Goal: Contribute content

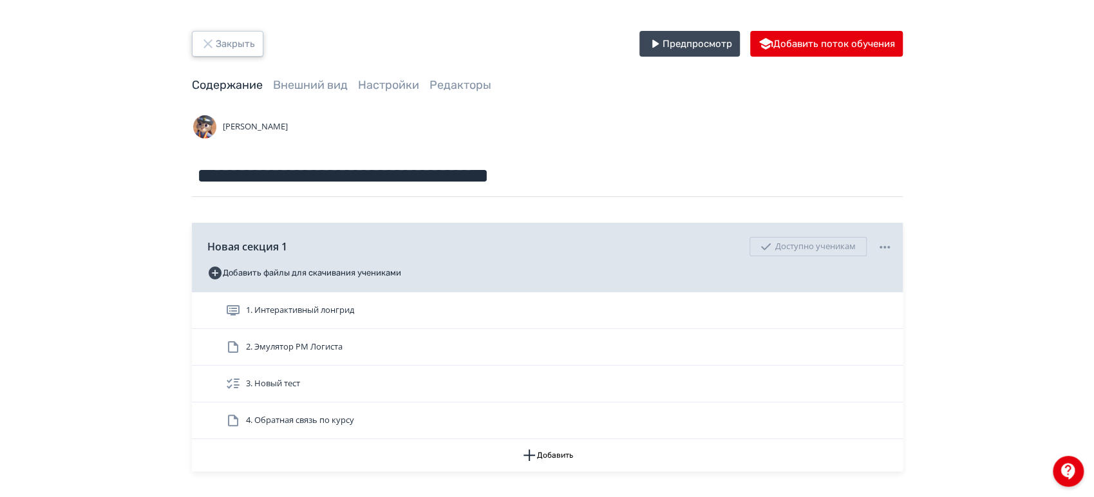
click at [227, 40] on button "Закрыть" at bounding box center [227, 44] width 71 height 26
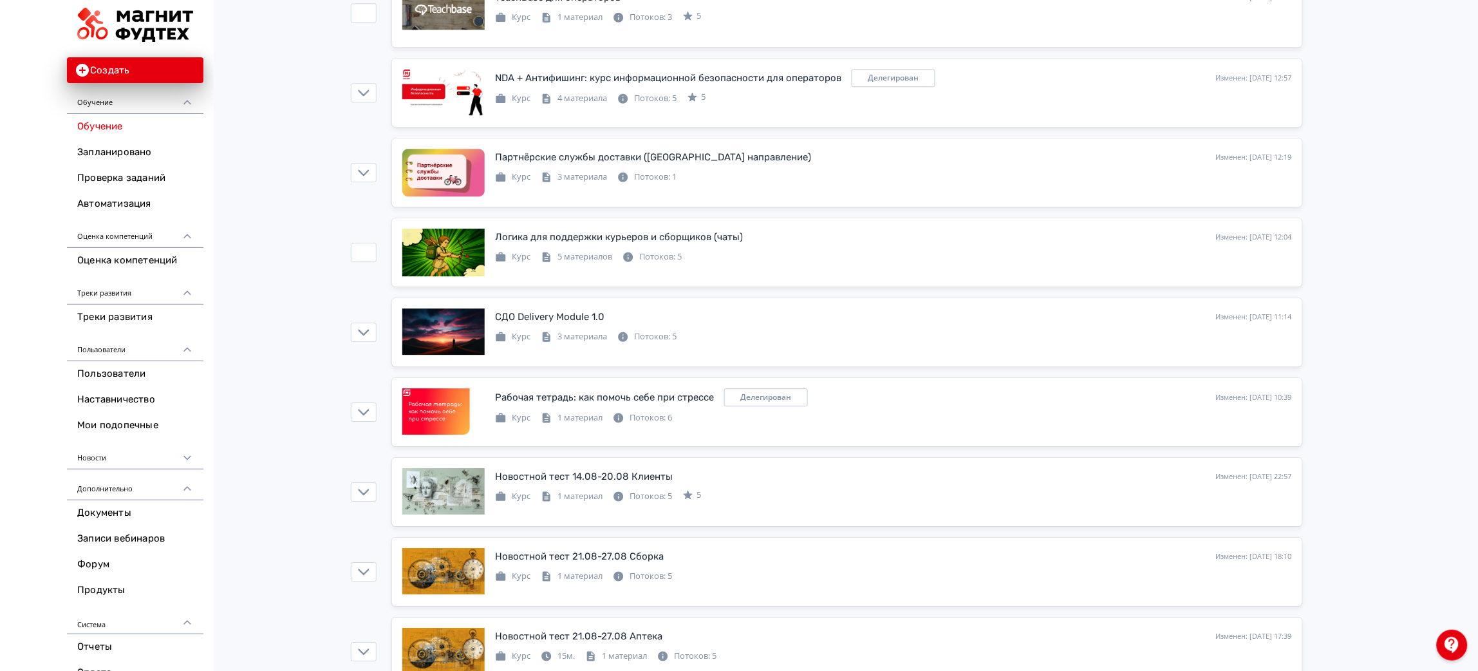
scroll to position [1158, 0]
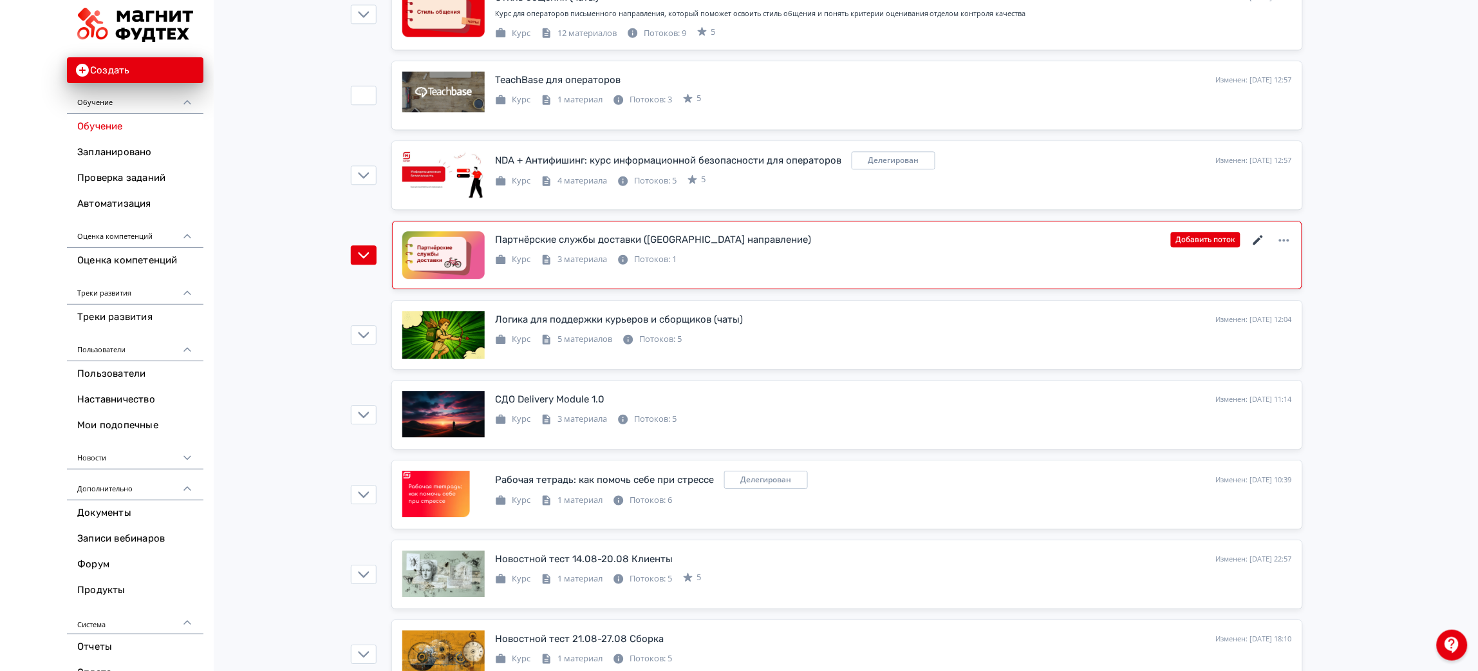
click at [1093, 243] on icon at bounding box center [1258, 239] width 15 height 15
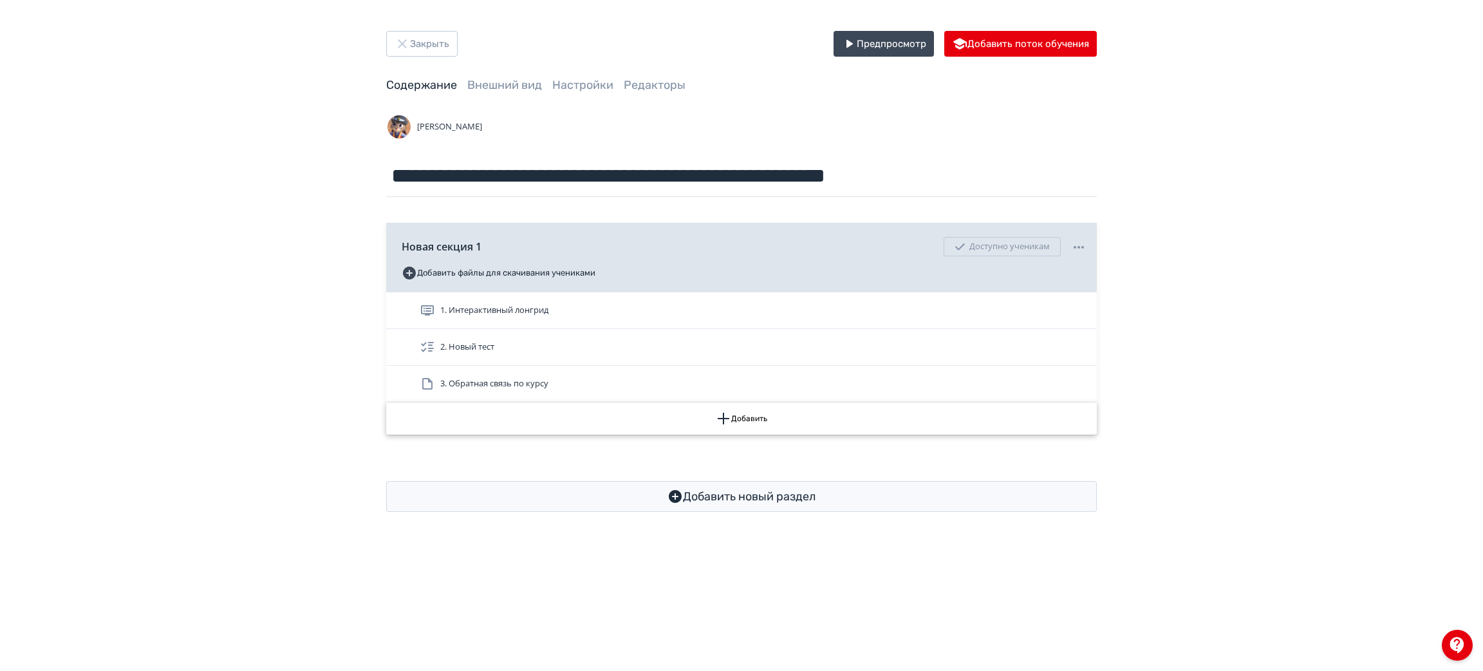
click at [779, 413] on button "Добавить" at bounding box center [741, 418] width 711 height 32
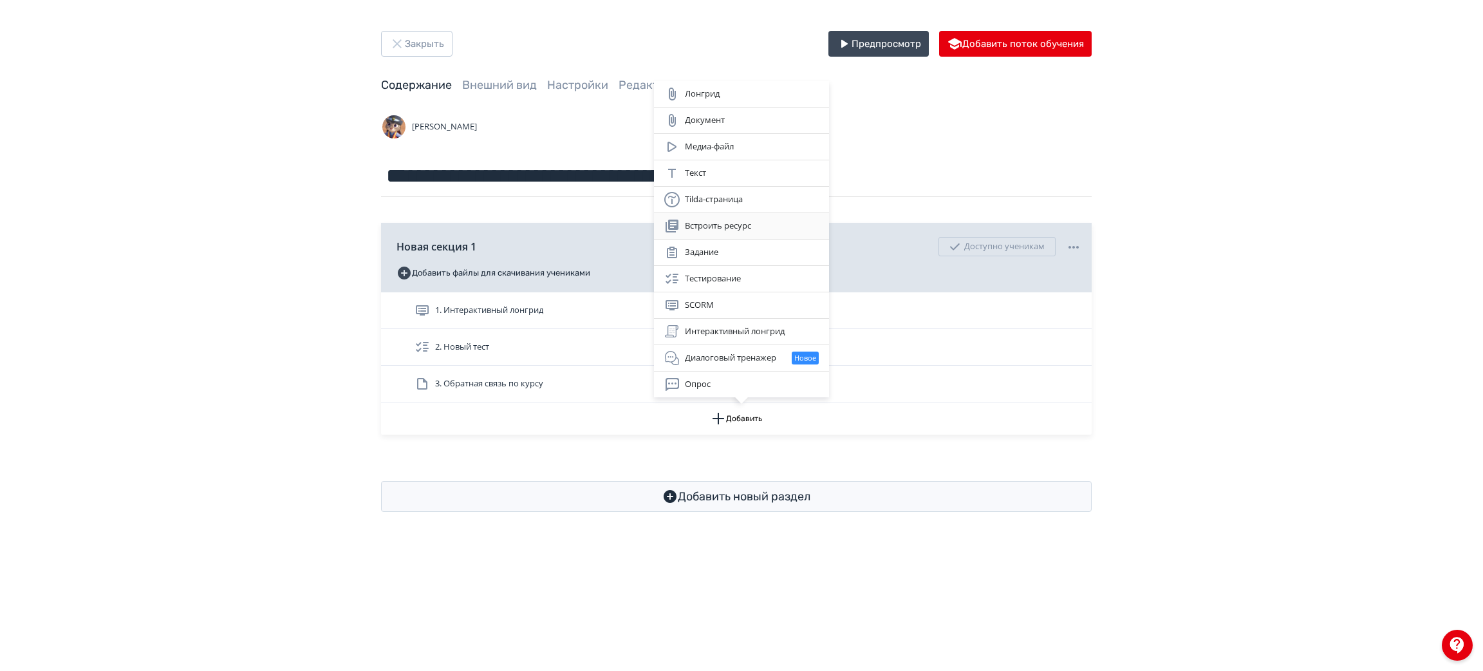
click at [762, 223] on div "Встроить ресурс" at bounding box center [741, 225] width 154 height 15
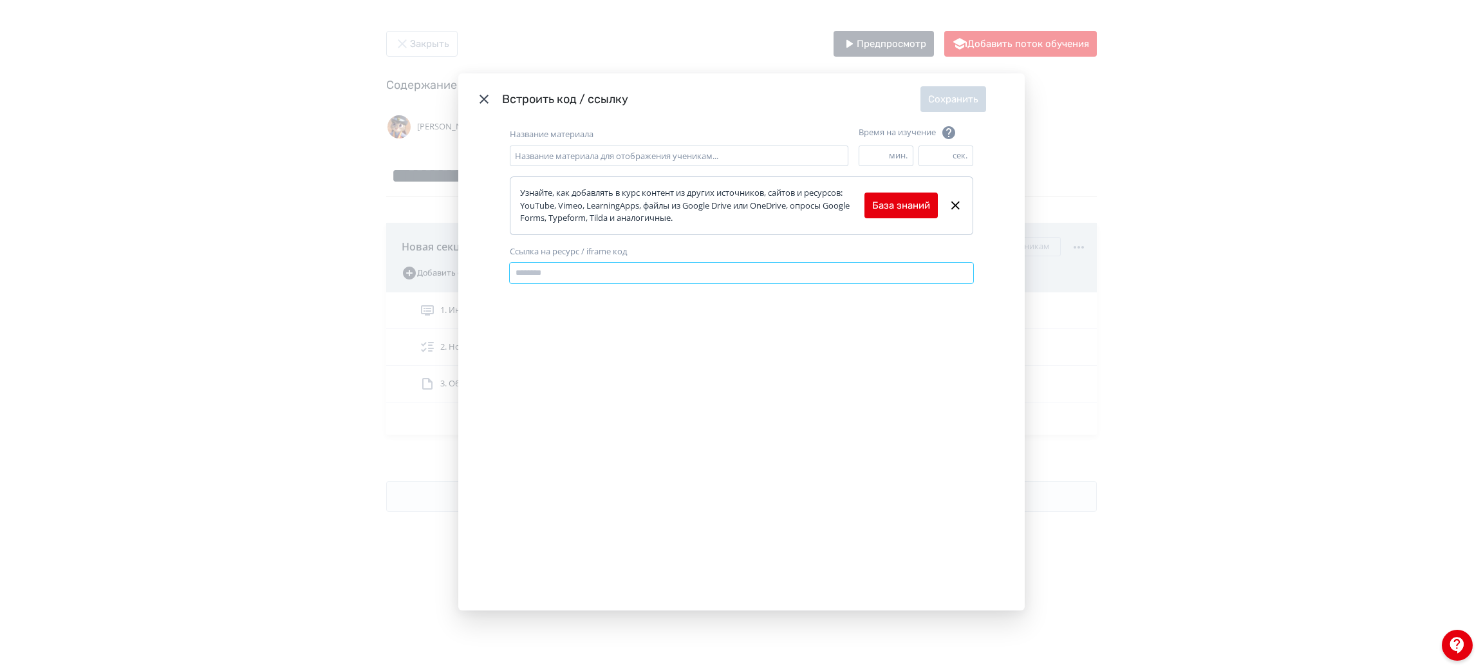
click at [569, 269] on input "Ссылка на ресурс / iframe код" at bounding box center [741, 273] width 463 height 21
paste input "**********"
type input "**********"
click at [573, 154] on input "Название материала" at bounding box center [679, 155] width 339 height 21
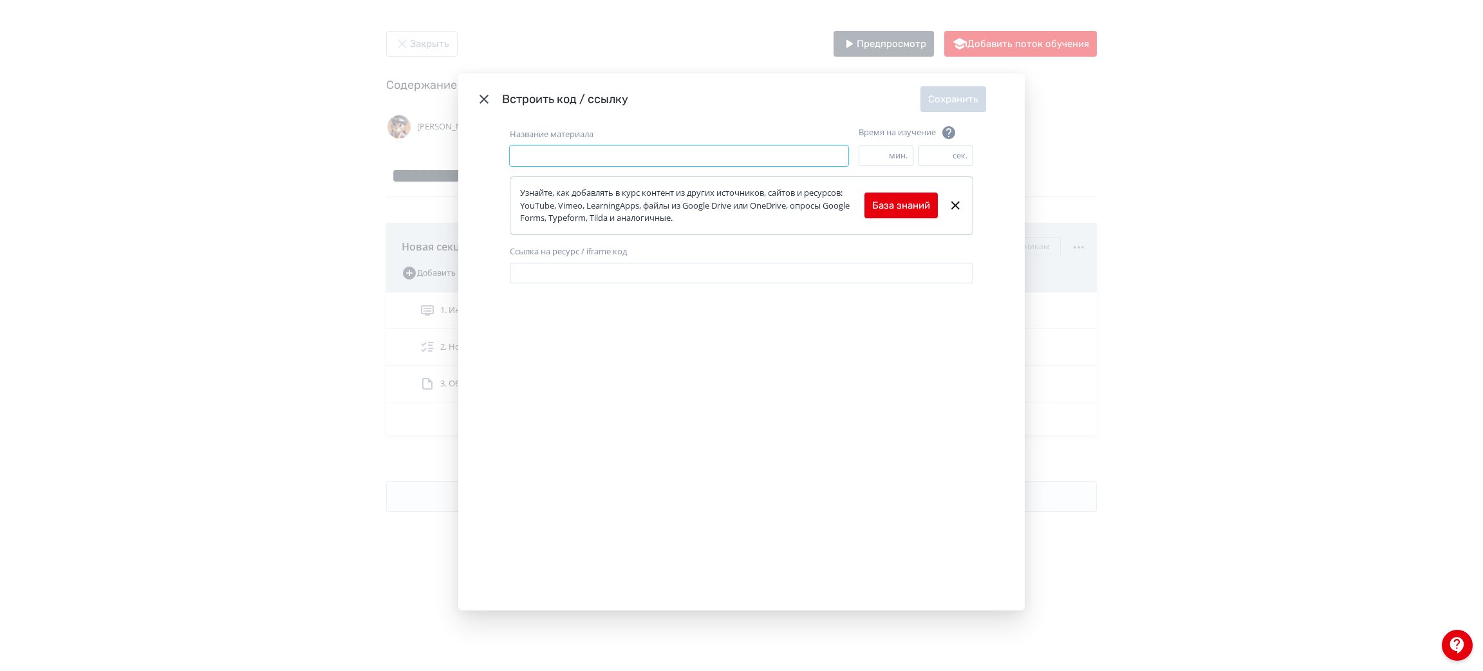
scroll to position [0, 0]
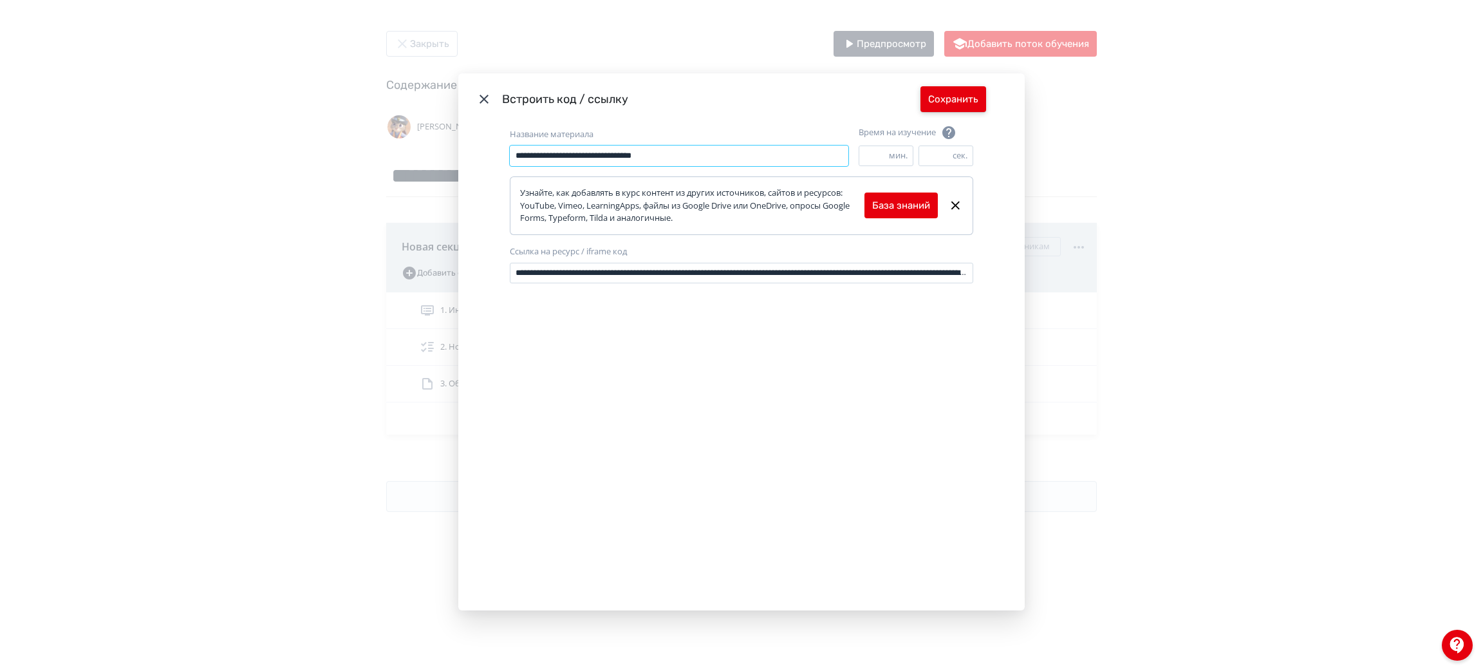
type input "**********"
click at [953, 90] on button "Сохранить" at bounding box center [953, 99] width 66 height 26
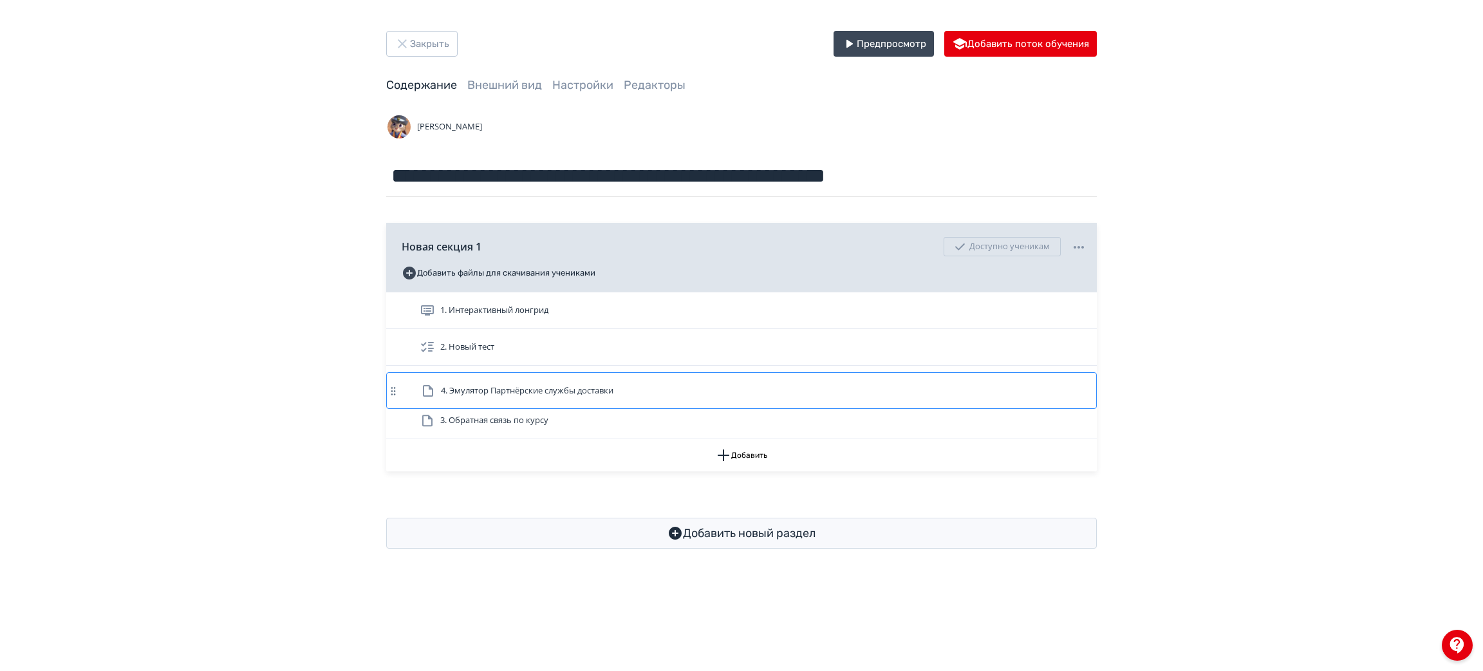
drag, startPoint x: 816, startPoint y: 424, endPoint x: 814, endPoint y: 389, distance: 34.8
click at [814, 389] on div "1. Интерактивный лонгрид 2. Новый тест 3. Обратная связь по курсу 4. Эмулятор П…" at bounding box center [741, 365] width 711 height 147
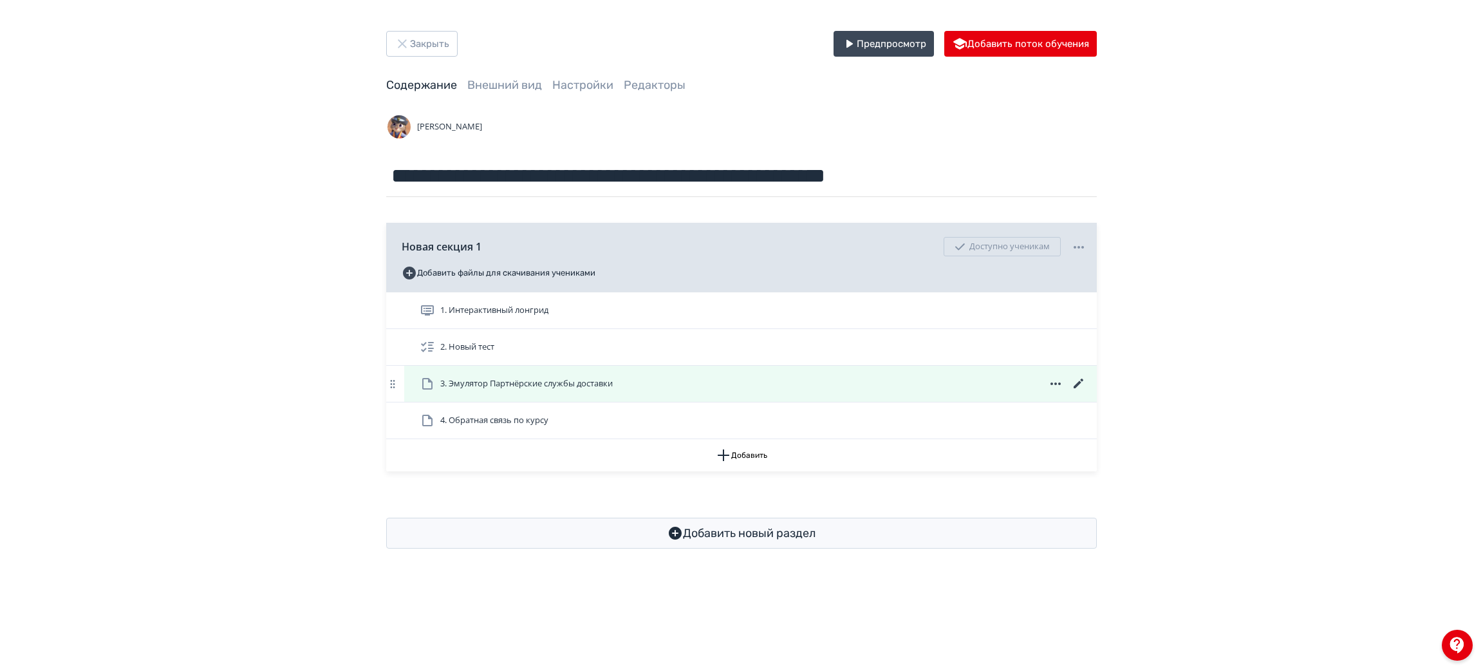
click at [667, 387] on div "3. Эмулятор Партнёрские службы доставки" at bounding box center [753, 383] width 667 height 15
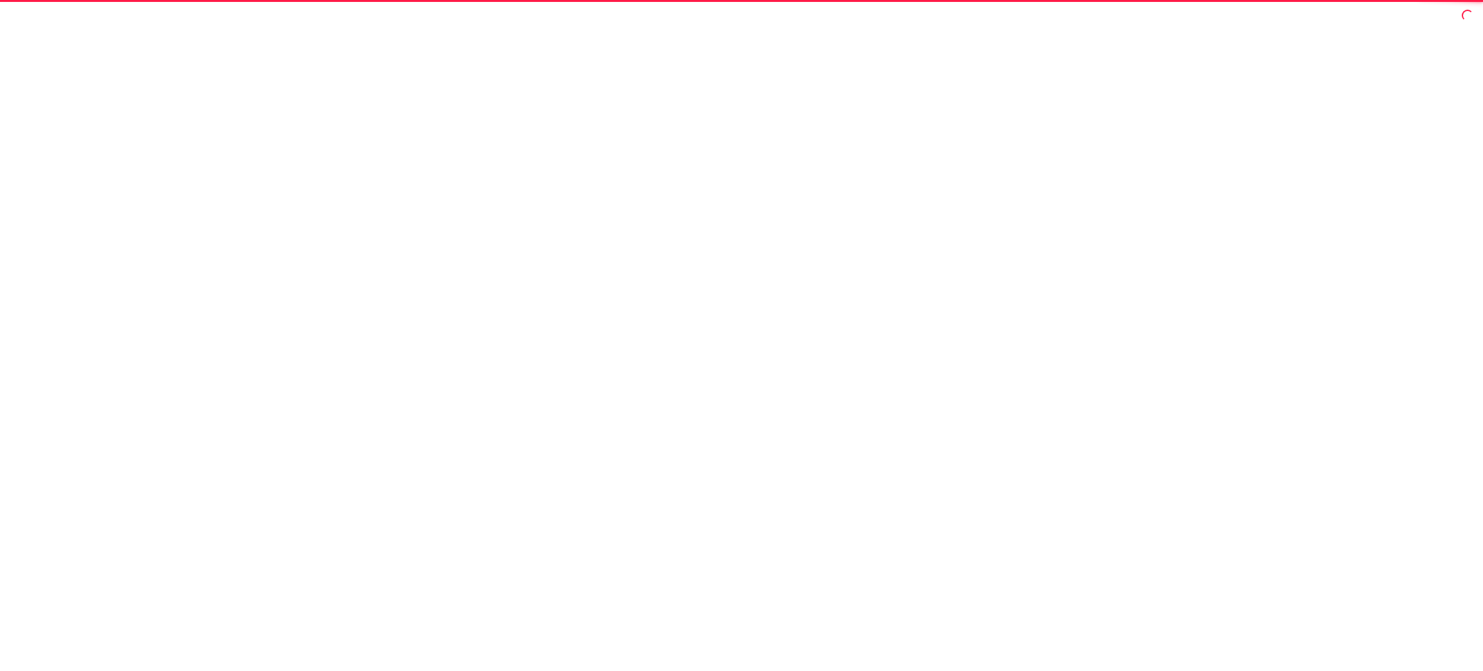
click at [667, 385] on div at bounding box center [741, 335] width 1483 height 671
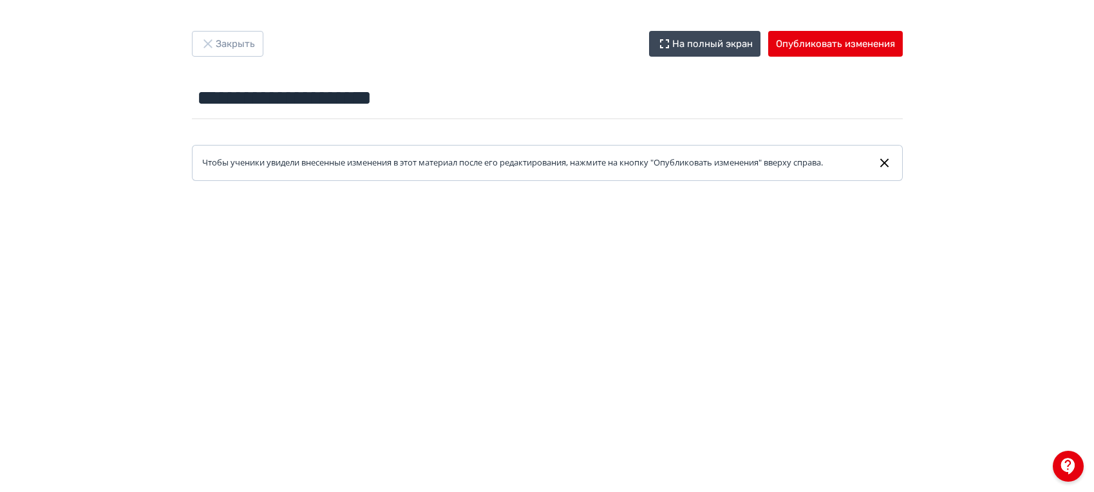
scroll to position [8, 0]
